Goal: Task Accomplishment & Management: Manage account settings

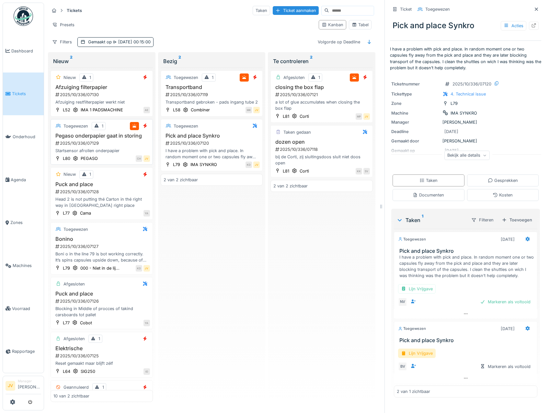
click at [131, 139] on h3 "Pegaso onderpapier gaat in storing" at bounding box center [101, 136] width 97 height 6
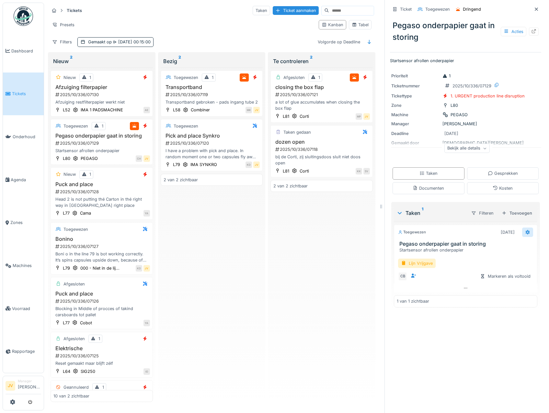
click at [525, 235] on icon at bounding box center [527, 232] width 5 height 4
click at [508, 302] on div "Verwijderen" at bounding box center [489, 302] width 53 height 10
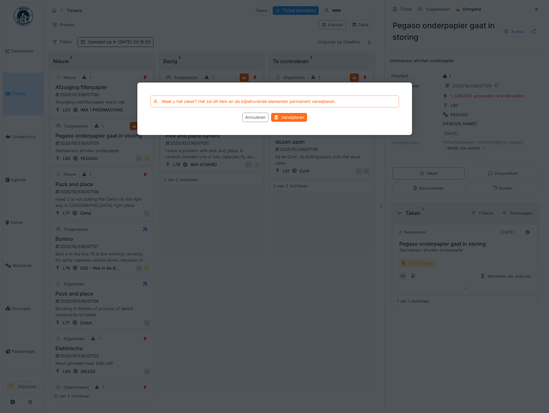
click at [294, 117] on div "Verwijderen" at bounding box center [289, 117] width 36 height 9
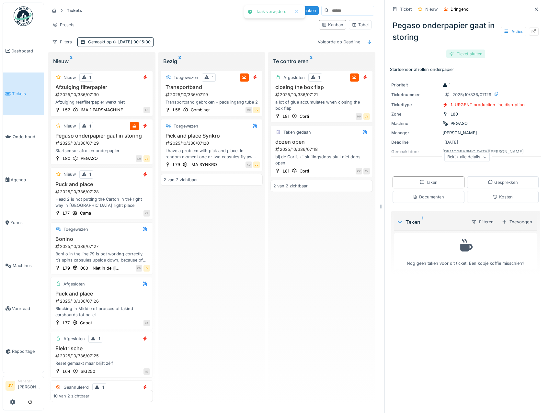
click at [458, 54] on div "Ticket sluiten" at bounding box center [465, 54] width 39 height 9
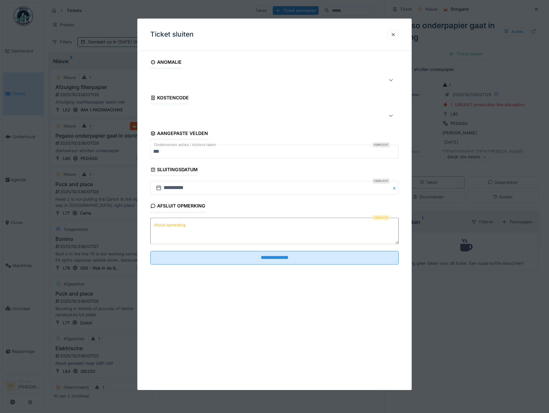
click at [168, 222] on label "Afsluit opmerking" at bounding box center [170, 225] width 34 height 8
click at [168, 222] on textarea "Afsluit opmerking" at bounding box center [274, 231] width 249 height 27
click at [167, 228] on label "Afsluit opmerking" at bounding box center [170, 225] width 34 height 8
click at [167, 228] on textarea "Afsluit opmerking" at bounding box center [274, 231] width 249 height 27
click at [167, 227] on label "Afsluit opmerking" at bounding box center [170, 225] width 34 height 8
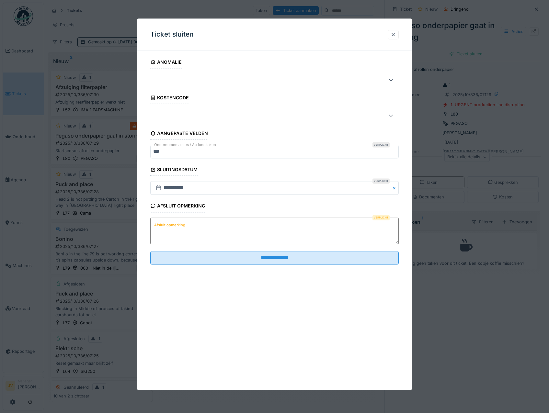
click at [167, 227] on textarea "Afsluit opmerking" at bounding box center [274, 231] width 249 height 27
click at [165, 225] on label "Afsluit opmerking" at bounding box center [170, 225] width 34 height 8
click at [165, 225] on textarea "Afsluit opmerking" at bounding box center [274, 231] width 249 height 27
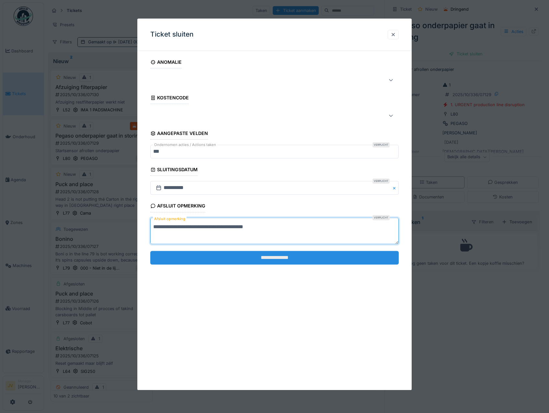
type textarea "**********"
click at [268, 254] on input "**********" at bounding box center [274, 258] width 249 height 14
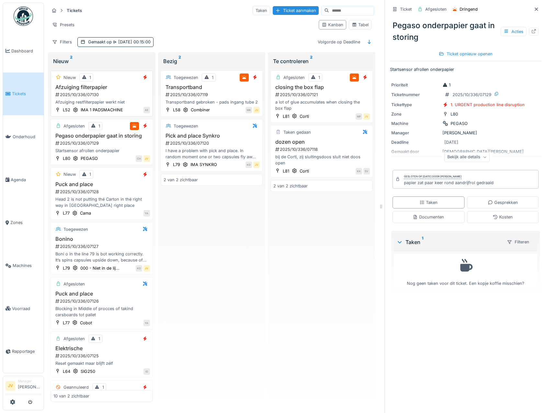
click at [134, 89] on h3 "Afzuiging filterpapier" at bounding box center [101, 87] width 97 height 6
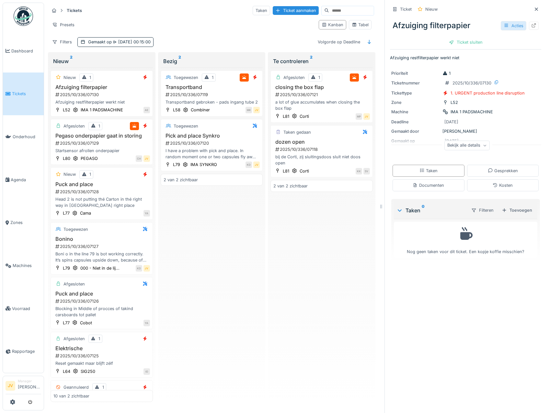
click at [501, 28] on div "Acties" at bounding box center [514, 25] width 26 height 9
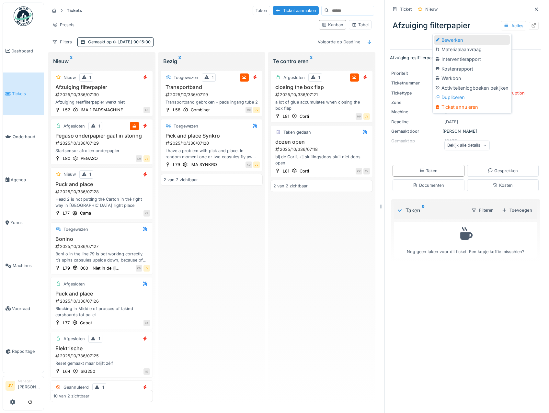
click at [490, 41] on div "Bewerken" at bounding box center [472, 40] width 76 height 10
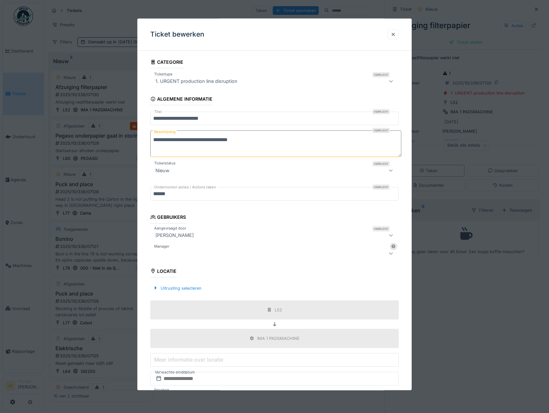
click at [213, 255] on div at bounding box center [260, 254] width 214 height 8
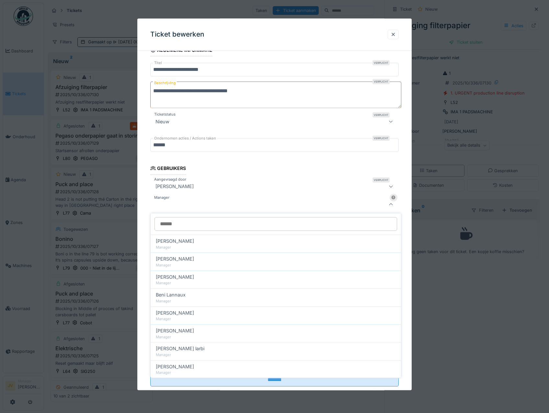
click at [199, 226] on input "Manager" at bounding box center [276, 224] width 243 height 14
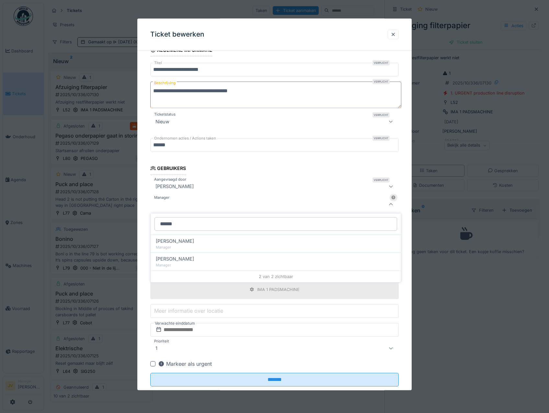
type input "******"
click at [186, 209] on div at bounding box center [274, 204] width 249 height 13
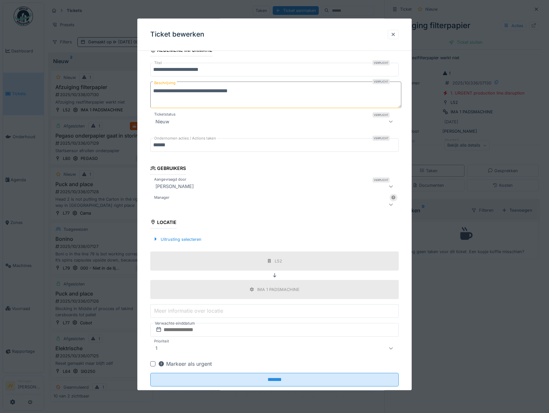
click at [178, 205] on div at bounding box center [260, 205] width 214 height 8
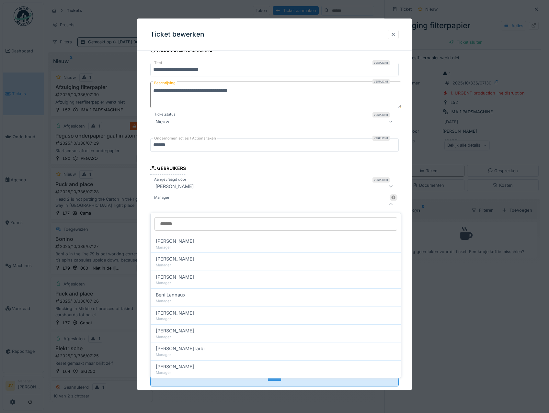
click at [178, 205] on div at bounding box center [260, 205] width 214 height 8
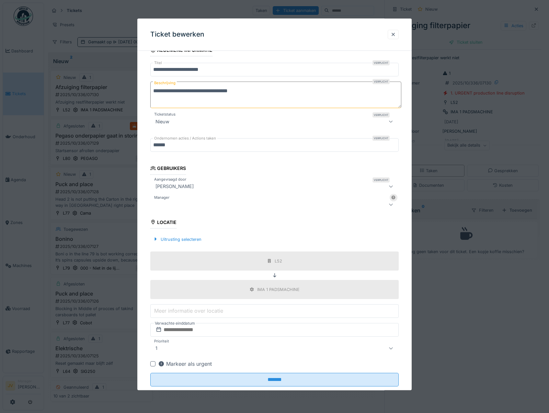
click at [178, 205] on div at bounding box center [260, 205] width 214 height 8
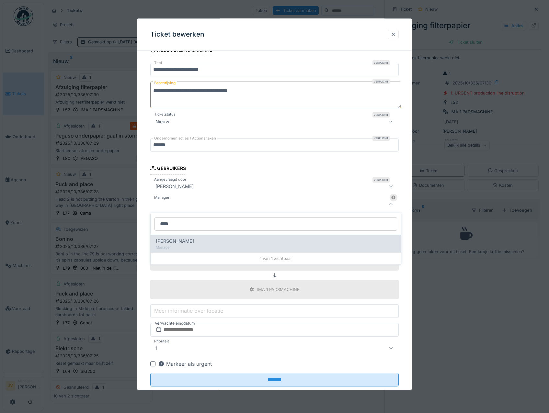
type input "****"
click at [193, 244] on span "[PERSON_NAME]" at bounding box center [175, 241] width 38 height 7
type input "****"
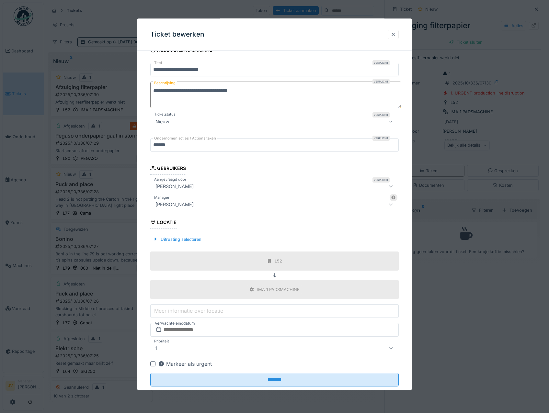
scroll to position [63, 0]
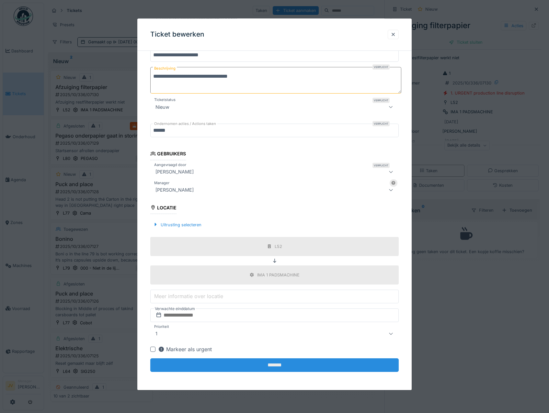
click at [269, 368] on input "*******" at bounding box center [274, 366] width 249 height 14
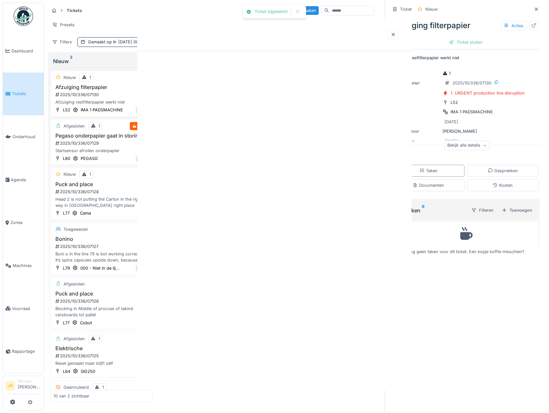
scroll to position [0, 0]
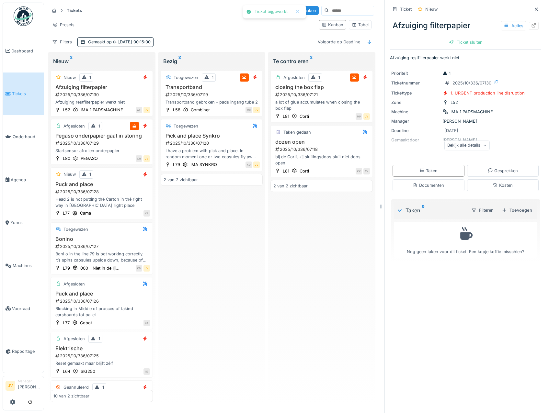
click at [439, 172] on div "Taken" at bounding box center [429, 171] width 72 height 12
click at [510, 206] on div "Toevoegen" at bounding box center [517, 210] width 36 height 9
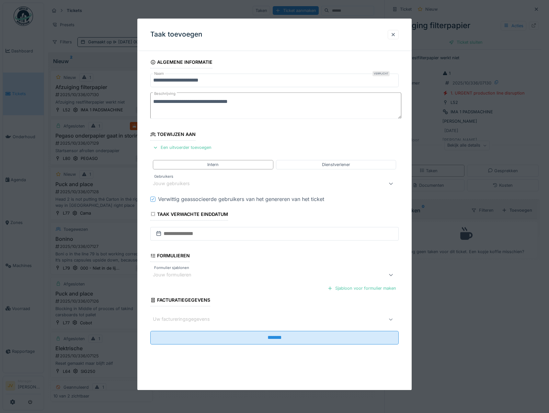
click at [166, 179] on label "Gebruikers" at bounding box center [164, 177] width 22 height 6
click at [166, 180] on div "Jouw gebruikers" at bounding box center [274, 183] width 249 height 13
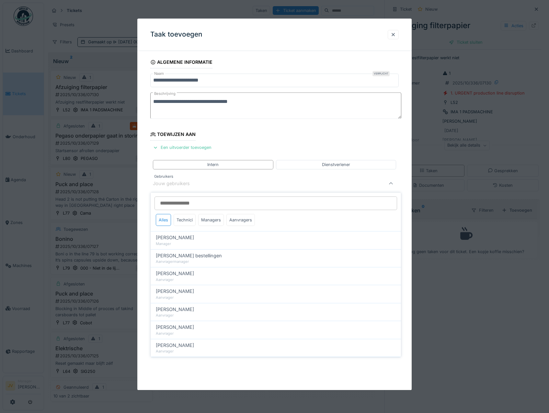
scroll to position [0, 0]
type input "*"
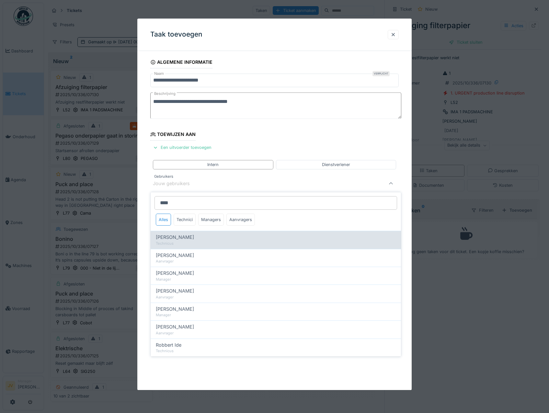
type input "****"
click at [190, 237] on div "[PERSON_NAME]" at bounding box center [276, 237] width 240 height 7
type input "****"
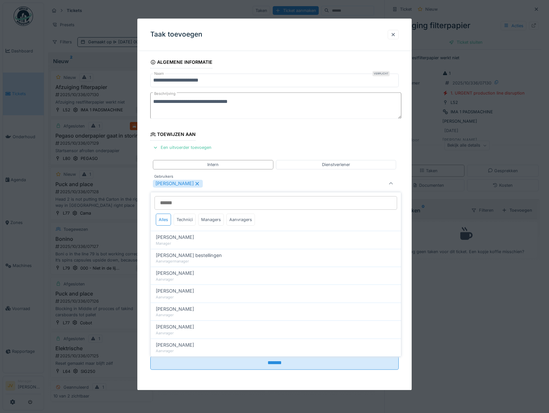
click at [222, 180] on div "[PERSON_NAME]" at bounding box center [260, 184] width 214 height 8
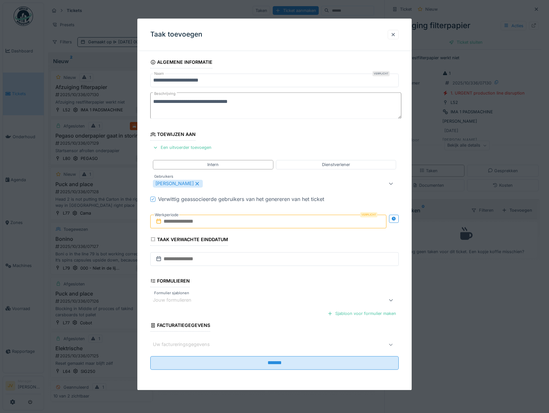
click at [229, 220] on input "text" at bounding box center [268, 222] width 236 height 14
click at [279, 270] on div "6 7 8 9 10 11 12" at bounding box center [270, 274] width 74 height 11
click at [280, 271] on div "10" at bounding box center [280, 274] width 9 height 9
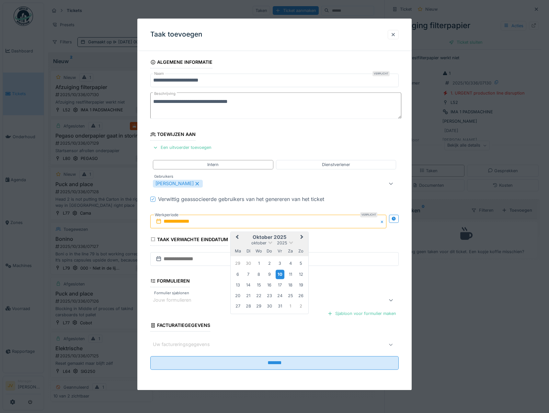
click at [280, 271] on div "10" at bounding box center [280, 274] width 9 height 9
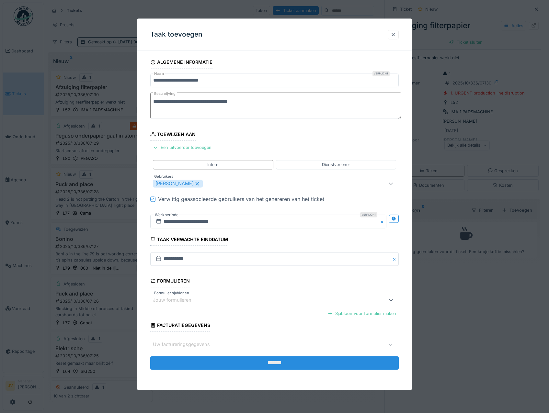
click at [271, 362] on input "*******" at bounding box center [274, 364] width 249 height 14
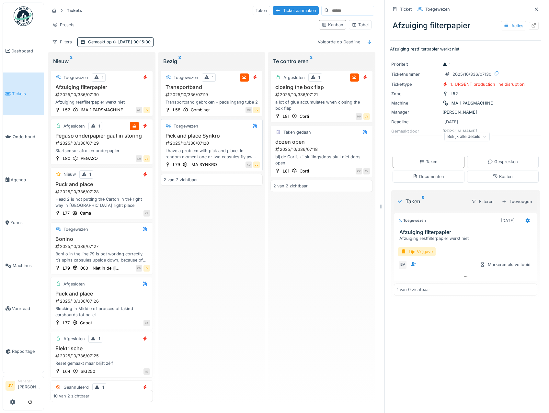
click at [246, 144] on div "2025/10/336/07120" at bounding box center [212, 143] width 95 height 6
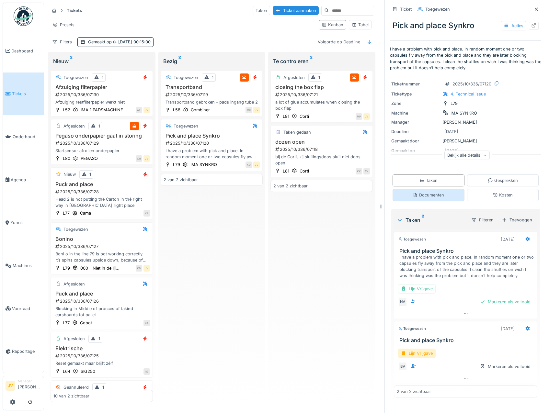
click at [425, 198] on div "Documenten" at bounding box center [428, 195] width 31 height 6
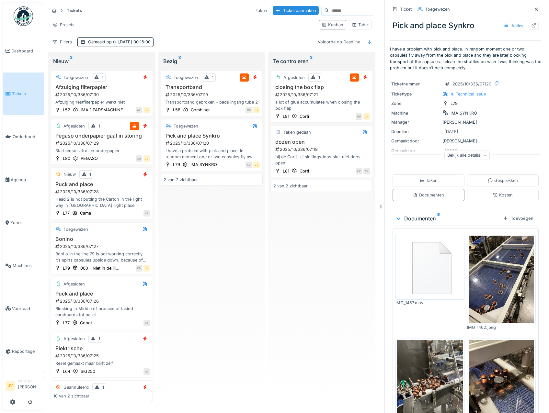
click at [437, 258] on img at bounding box center [430, 267] width 66 height 63
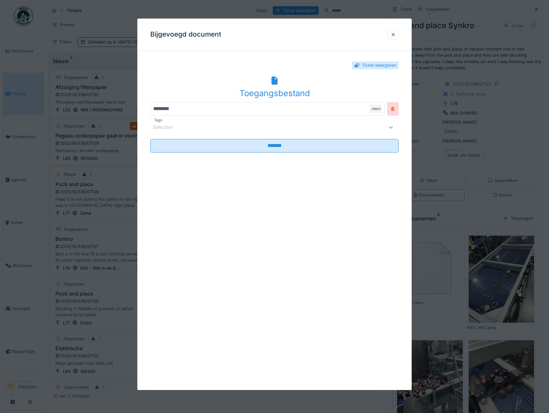
click at [377, 109] on div ".mov" at bounding box center [376, 108] width 12 height 9
click at [312, 91] on div "Toegangsbestand" at bounding box center [274, 93] width 249 height 12
click at [396, 35] on div at bounding box center [393, 34] width 5 height 6
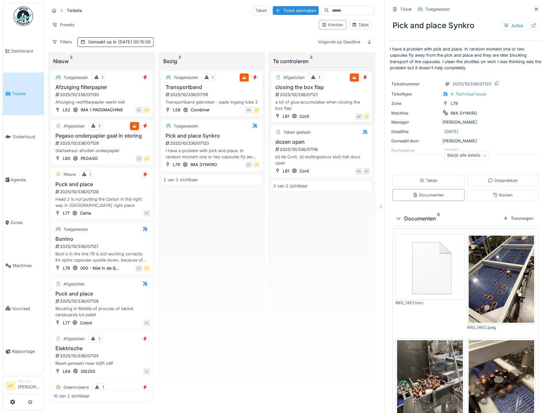
click at [338, 101] on div "a lot of glue accumulates when closing the box flap" at bounding box center [321, 105] width 97 height 12
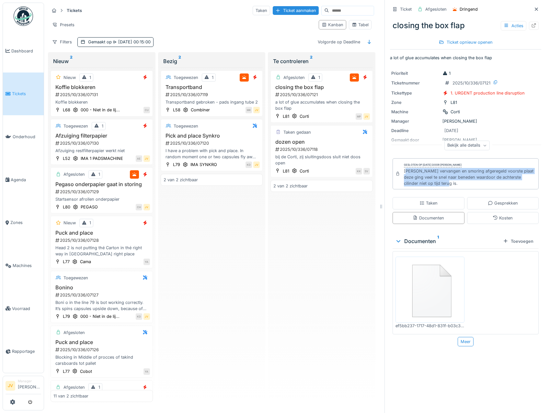
drag, startPoint x: 401, startPoint y: 169, endPoint x: 440, endPoint y: 181, distance: 40.7
click at [440, 181] on div "[PERSON_NAME] vervangen en smoring afgeregeld voorste plaat deze ging veel te s…" at bounding box center [470, 177] width 132 height 19
drag, startPoint x: 440, startPoint y: 181, endPoint x: 391, endPoint y: 167, distance: 50.2
click at [393, 167] on div "Gesloten op [DATE] door [PERSON_NAME] vervangen en smoring afgeregeld voorste p…" at bounding box center [466, 173] width 146 height 31
drag, startPoint x: 394, startPoint y: 166, endPoint x: 451, endPoint y: 178, distance: 58.7
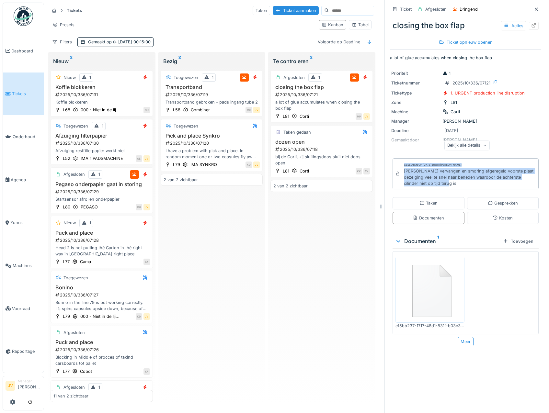
click at [451, 178] on div "Gesloten op [DATE] door [PERSON_NAME] vervangen en smoring afgeregeld voorste p…" at bounding box center [466, 173] width 146 height 31
click at [451, 178] on div "[PERSON_NAME] vervangen en smoring afgeregeld voorste plaat deze ging veel te s…" at bounding box center [470, 177] width 132 height 19
drag, startPoint x: 399, startPoint y: 166, endPoint x: 438, endPoint y: 180, distance: 41.3
click at [438, 180] on div "[PERSON_NAME] vervangen en smoring afgeregeld voorste plaat deze ging veel te s…" at bounding box center [470, 177] width 132 height 19
drag, startPoint x: 438, startPoint y: 180, endPoint x: 416, endPoint y: 172, distance: 23.1
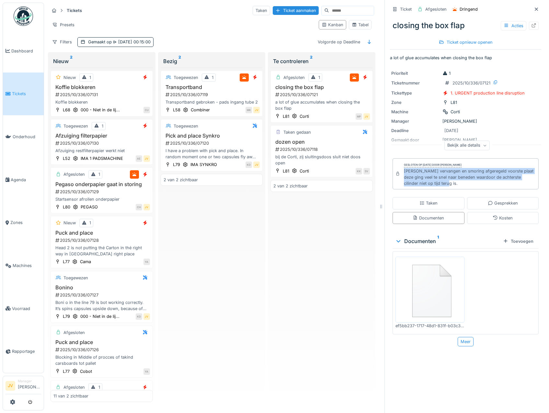
copy div "[PERSON_NAME] vervangen en smoring afgeregeld voorste plaat deze ging veel te s…"
click at [424, 202] on div "Taken" at bounding box center [429, 203] width 18 height 6
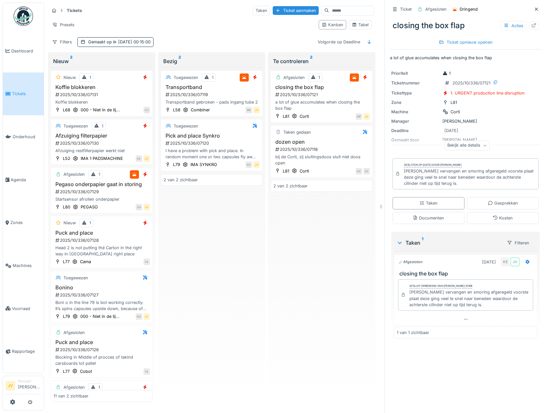
click at [287, 231] on div "Afgesloten 1 closing the box flap 2025/10/336/07121 a lot of glue accumulates w…" at bounding box center [321, 235] width 102 height 335
click at [110, 91] on div "Koffie blokkeren 2025/10/336/07131 Koffie blokkeren" at bounding box center [101, 94] width 97 height 21
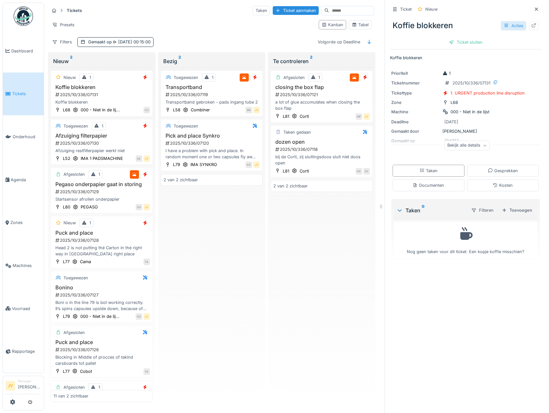
click at [501, 24] on div "Acties" at bounding box center [514, 25] width 26 height 9
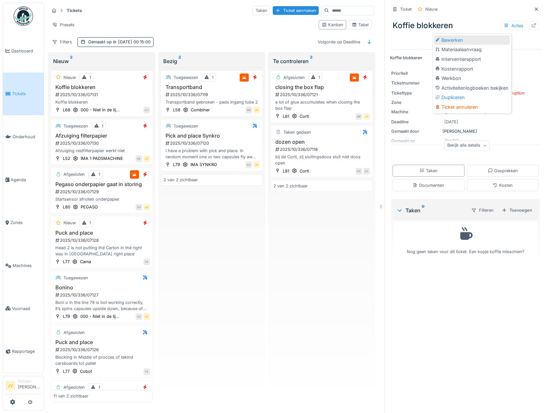
click at [483, 41] on div "Bewerken" at bounding box center [472, 40] width 76 height 10
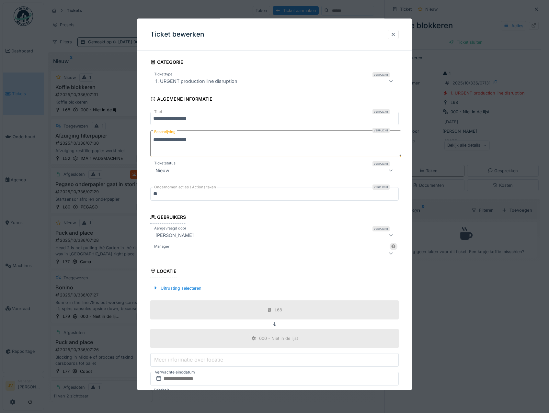
click at [172, 253] on div at bounding box center [260, 254] width 214 height 8
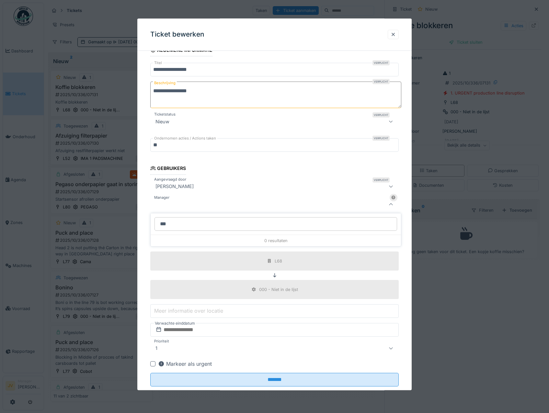
type input "****"
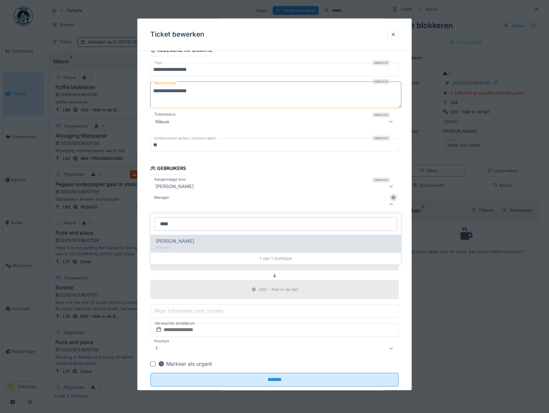
click at [194, 242] on span "[PERSON_NAME]" at bounding box center [175, 241] width 38 height 7
type input "****"
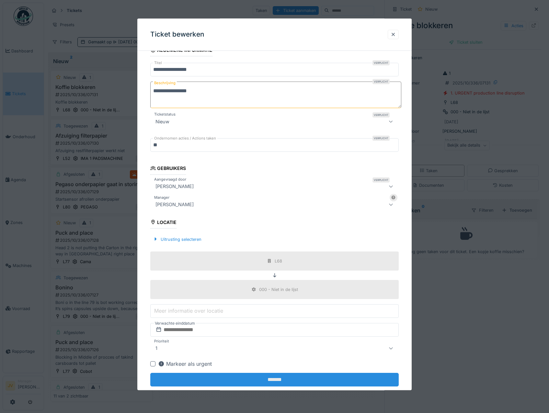
click at [265, 377] on input "*******" at bounding box center [274, 380] width 249 height 14
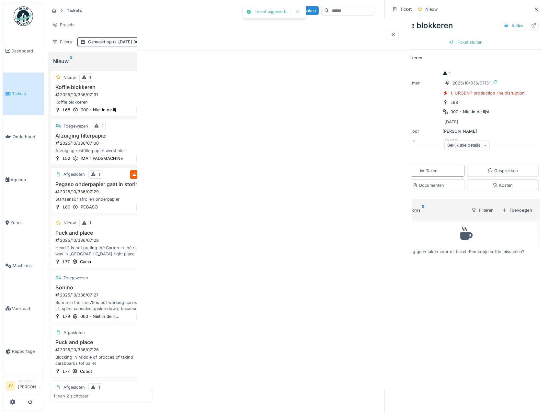
scroll to position [0, 0]
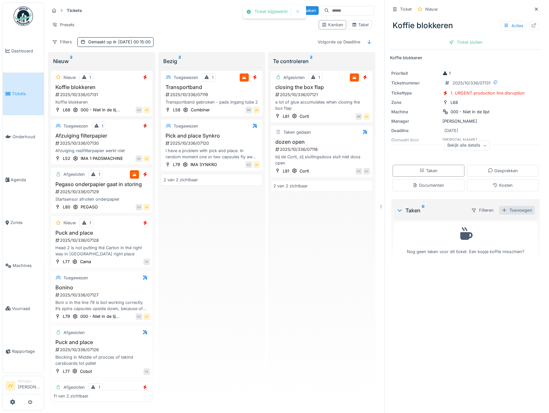
click at [506, 215] on div "Toevoegen" at bounding box center [517, 210] width 36 height 9
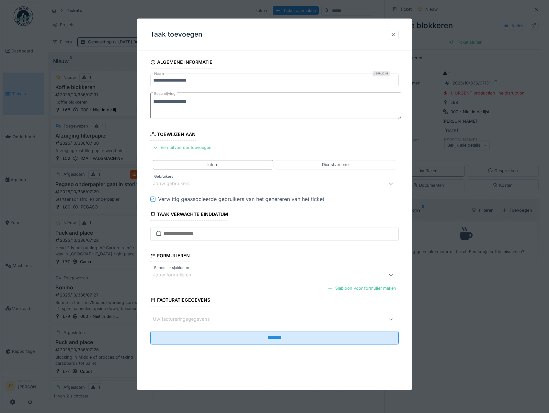
click at [169, 175] on label "Gebruikers" at bounding box center [164, 177] width 22 height 6
click at [169, 184] on div "Jouw gebruikers" at bounding box center [176, 183] width 46 height 7
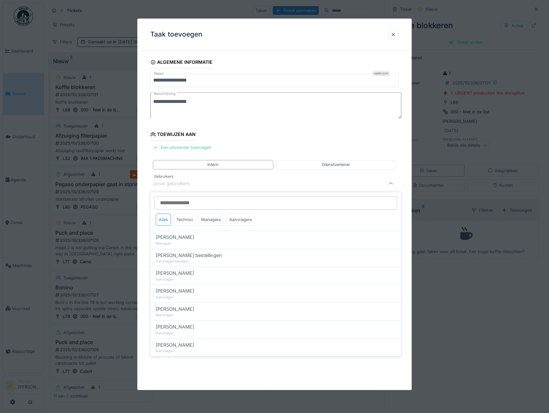
click at [180, 204] on input "Gebruikers" at bounding box center [276, 203] width 243 height 14
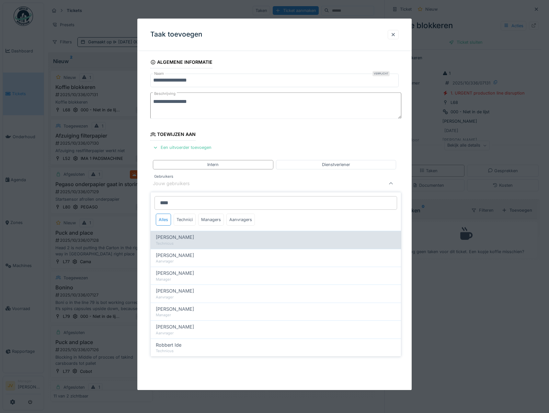
type input "****"
click at [193, 236] on div "[PERSON_NAME]" at bounding box center [276, 237] width 240 height 7
type input "****"
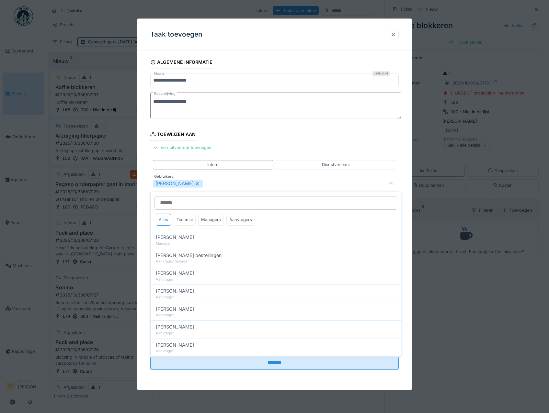
click at [206, 181] on div "[PERSON_NAME]" at bounding box center [260, 184] width 214 height 8
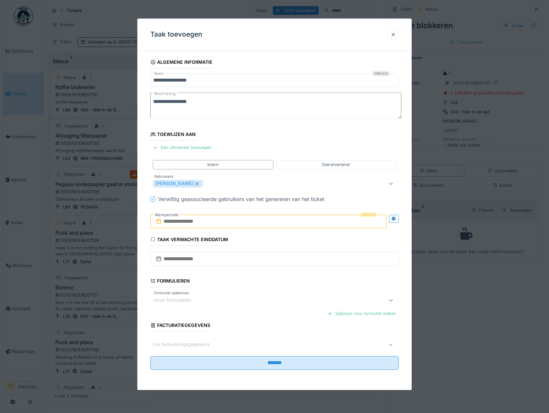
click at [218, 222] on input "text" at bounding box center [268, 222] width 236 height 14
click at [280, 275] on div "10" at bounding box center [280, 274] width 9 height 9
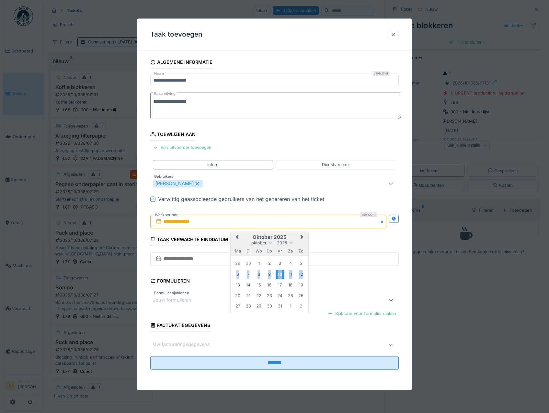
click at [280, 275] on div "10" at bounding box center [280, 274] width 9 height 9
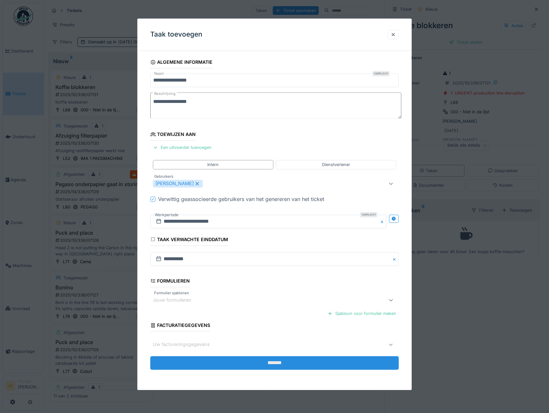
click at [282, 361] on input "*******" at bounding box center [274, 364] width 249 height 14
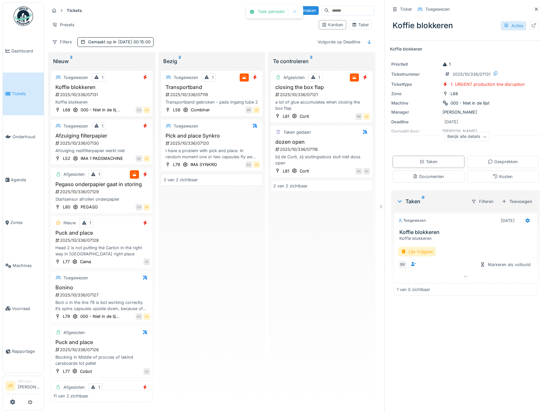
click at [501, 26] on div "Acties" at bounding box center [514, 25] width 26 height 9
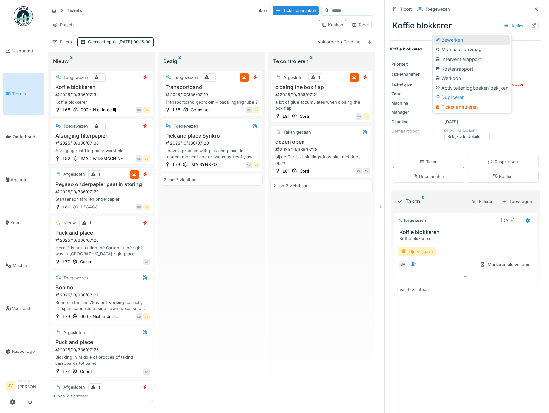
click at [472, 38] on div "Bewerken" at bounding box center [472, 40] width 76 height 10
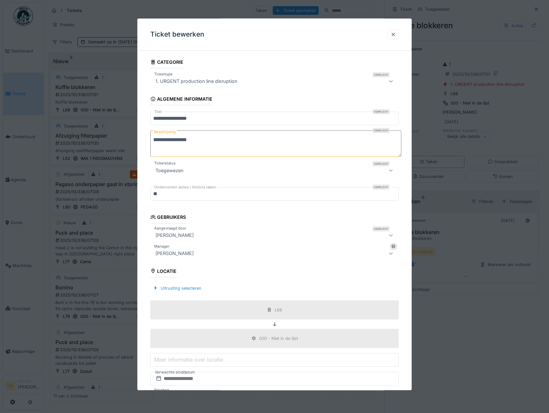
click at [176, 255] on div "[PERSON_NAME]" at bounding box center [174, 254] width 43 height 8
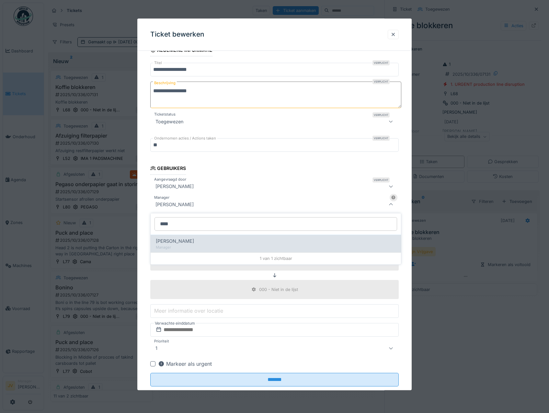
type input "****"
click at [179, 243] on span "[PERSON_NAME]" at bounding box center [175, 241] width 38 height 7
type input "****"
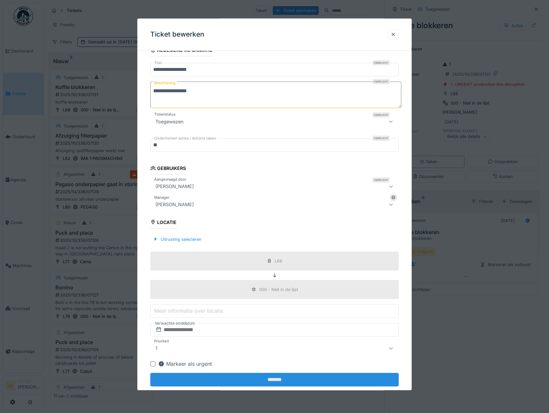
click at [266, 378] on input "*******" at bounding box center [274, 380] width 249 height 14
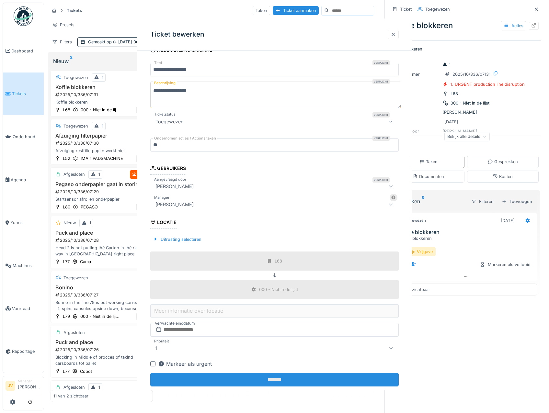
scroll to position [0, 0]
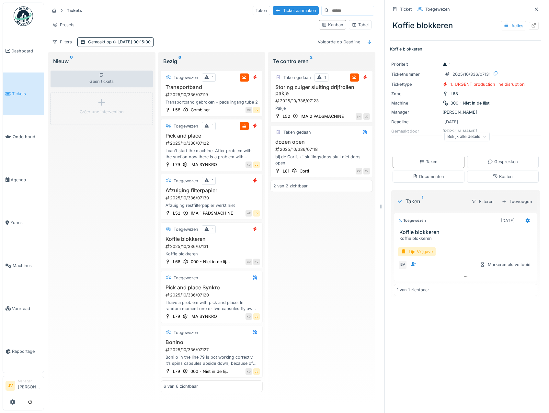
click at [96, 37] on div "Tickets Taken Ticket aanmaken Presets Kanban Tabel Filters Gemaakt op 10-10-202…" at bounding box center [212, 26] width 330 height 47
click at [96, 41] on div "Gemaakt op 10-10-2025 00:15:00" at bounding box center [119, 42] width 63 height 6
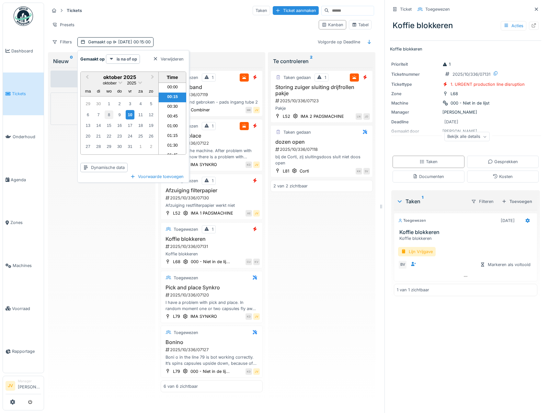
click at [111, 118] on div "8" at bounding box center [109, 114] width 9 height 9
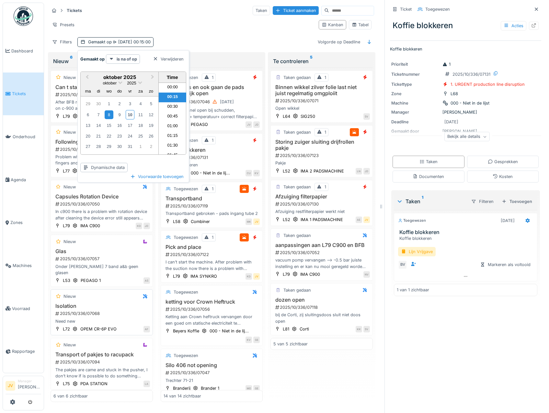
click at [127, 311] on div "2025/10/336/07068" at bounding box center [102, 314] width 95 height 6
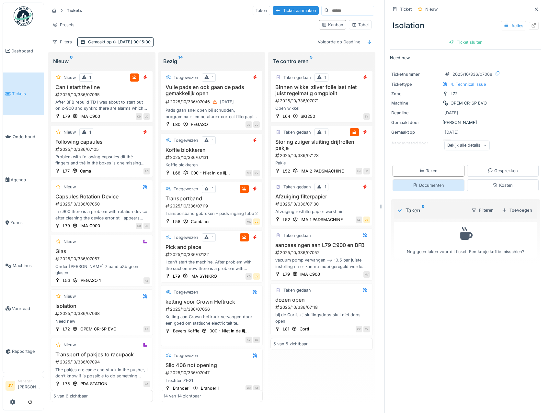
click at [432, 188] on div "Documenten" at bounding box center [428, 185] width 31 height 6
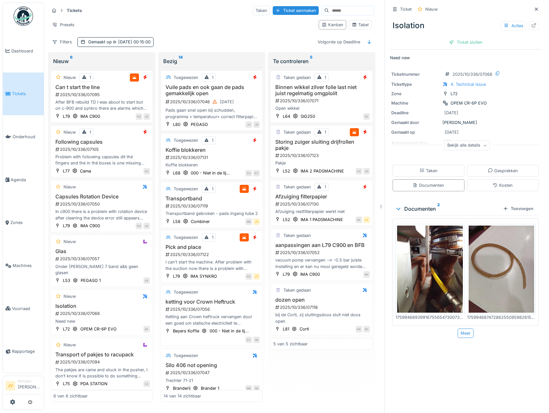
click at [498, 270] on img at bounding box center [502, 269] width 66 height 87
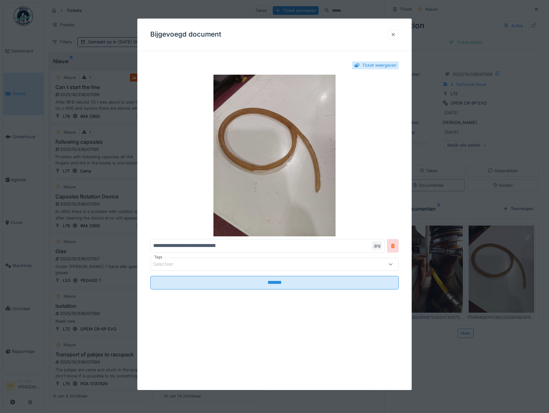
click at [396, 35] on div at bounding box center [393, 34] width 5 height 6
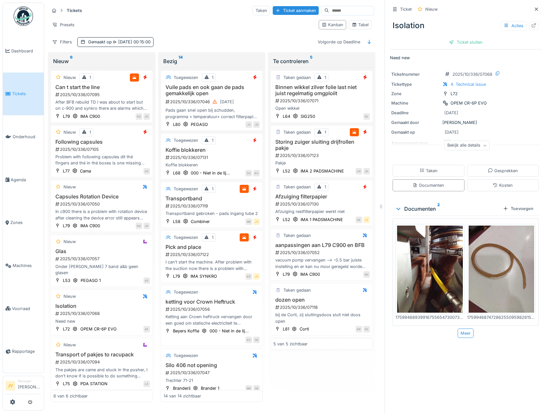
click at [452, 256] on img at bounding box center [430, 269] width 66 height 87
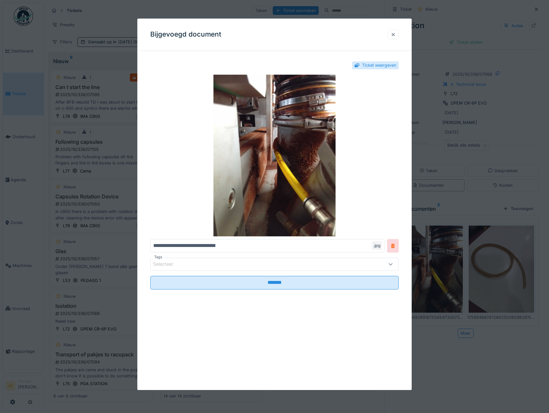
click at [398, 35] on div at bounding box center [393, 34] width 11 height 9
